Goal: Check status: Check status

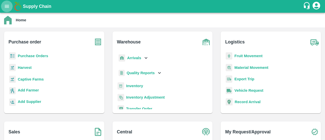
click at [7, 4] on icon "open drawer" at bounding box center [7, 7] width 6 height 6
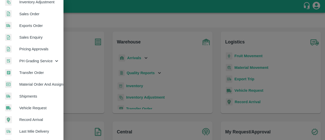
scroll to position [113, 0]
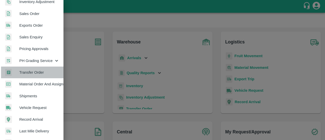
click at [33, 71] on span "Transfer Order" at bounding box center [39, 73] width 40 height 6
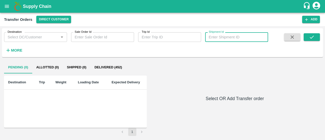
click at [212, 35] on input "Shipment Id" at bounding box center [236, 37] width 63 height 10
paste input "35158"
type input "35158"
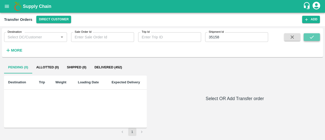
click at [314, 40] on icon "submit" at bounding box center [312, 37] width 6 height 6
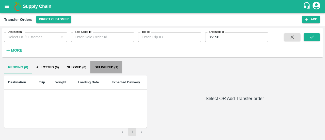
click at [98, 67] on button "Delivered (1)" at bounding box center [107, 67] width 32 height 12
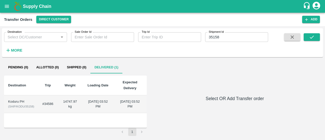
click at [10, 102] on div "Koduru PH" at bounding box center [21, 101] width 26 height 5
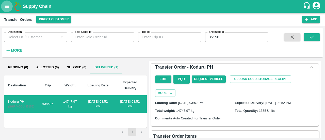
click at [8, 7] on icon "open drawer" at bounding box center [7, 7] width 6 height 6
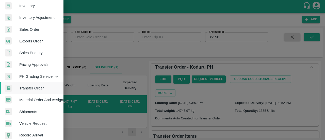
scroll to position [98, 0]
click at [23, 110] on span "Shipments" at bounding box center [39, 112] width 40 height 6
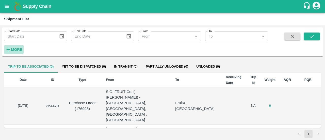
click at [14, 49] on strong "More" at bounding box center [16, 50] width 11 height 4
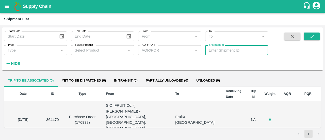
click at [221, 53] on input "Shipment Id" at bounding box center [236, 50] width 63 height 10
paste input "35158"
type input "35158"
click at [312, 35] on icon "submit" at bounding box center [312, 37] width 6 height 6
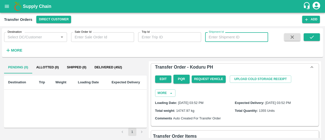
click at [230, 36] on input "Shipment Id" at bounding box center [236, 37] width 63 height 10
paste input "351582"
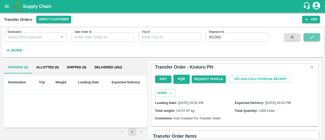
click at [313, 33] on button "submit" at bounding box center [312, 37] width 16 height 8
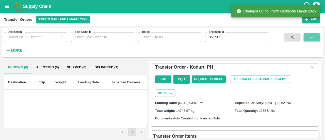
click at [315, 36] on icon "submit" at bounding box center [312, 37] width 6 height 6
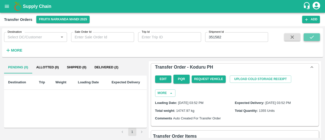
click at [313, 38] on icon "submit" at bounding box center [312, 37] width 6 height 6
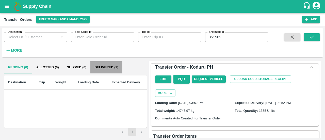
click at [109, 68] on button "Delivered (2)" at bounding box center [107, 67] width 32 height 12
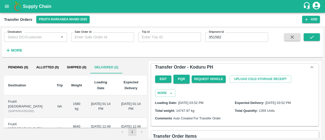
click at [19, 99] on div "FruitX [GEOGRAPHIC_DATA]" at bounding box center [28, 103] width 40 height 9
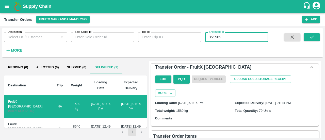
click at [232, 34] on input "351582" at bounding box center [236, 37] width 63 height 10
type input "3"
paste input "text"
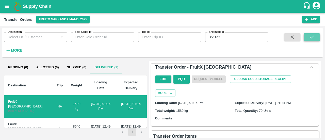
click at [316, 35] on button "submit" at bounding box center [312, 37] width 16 height 8
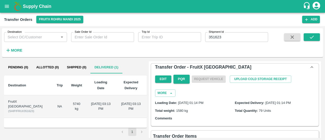
click at [20, 99] on div "FruitX [GEOGRAPHIC_DATA]" at bounding box center [28, 103] width 40 height 9
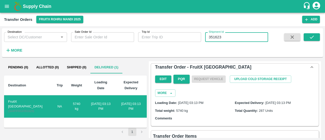
click at [224, 35] on input "351623" at bounding box center [236, 37] width 63 height 10
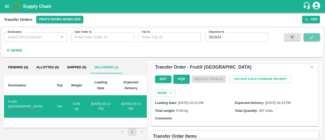
click at [313, 36] on icon "submit" at bounding box center [312, 37] width 6 height 6
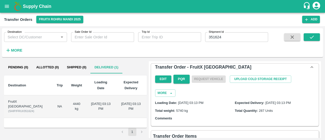
click at [18, 99] on div "FruitX [GEOGRAPHIC_DATA]" at bounding box center [28, 103] width 40 height 9
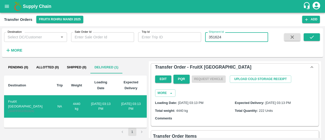
click at [236, 38] on input "351624" at bounding box center [236, 37] width 63 height 10
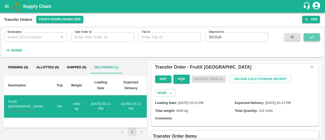
click at [314, 38] on icon "submit" at bounding box center [312, 37] width 6 height 6
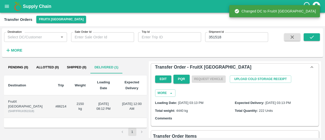
click at [17, 102] on div "FruitX [GEOGRAPHIC_DATA]" at bounding box center [27, 103] width 39 height 9
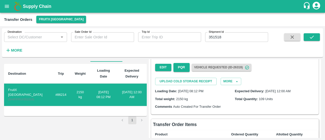
scroll to position [12, 0]
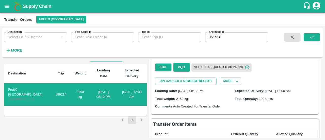
click at [239, 40] on input "351518" at bounding box center [236, 37] width 63 height 10
type input "351519"
click at [316, 36] on button "submit" at bounding box center [312, 37] width 16 height 8
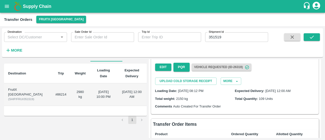
click at [25, 88] on div "FruitX [GEOGRAPHIC_DATA]" at bounding box center [27, 91] width 39 height 9
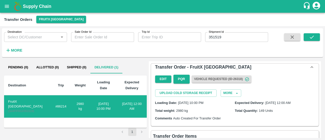
click at [91, 122] on div "Destination Trip Weight Loading Date Expected Delivery FruitX [GEOGRAPHIC_DATA]…" at bounding box center [75, 102] width 143 height 52
